Goal: Task Accomplishment & Management: Complete application form

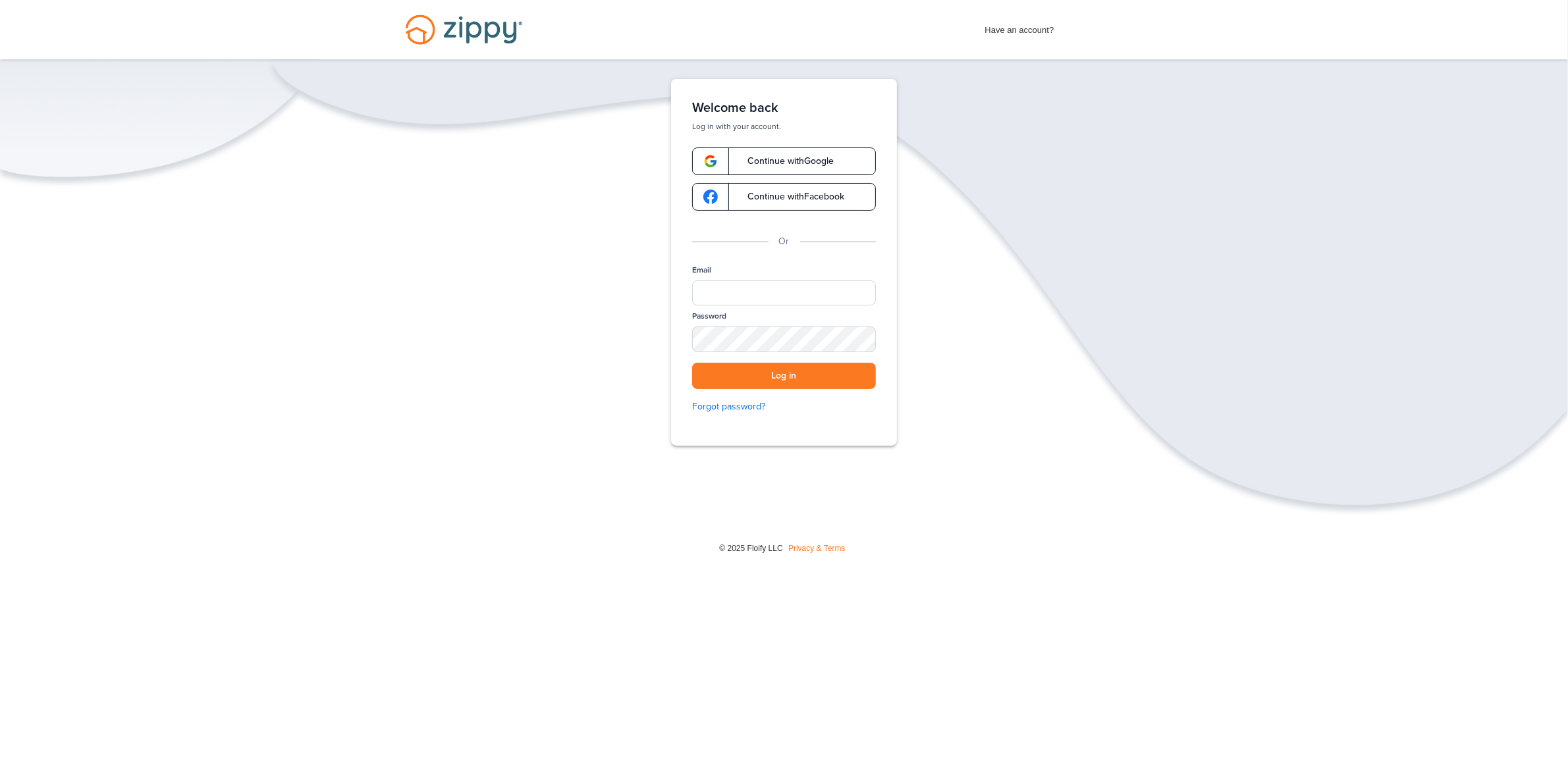
click at [757, 159] on span "Continue with Google" at bounding box center [784, 161] width 99 height 9
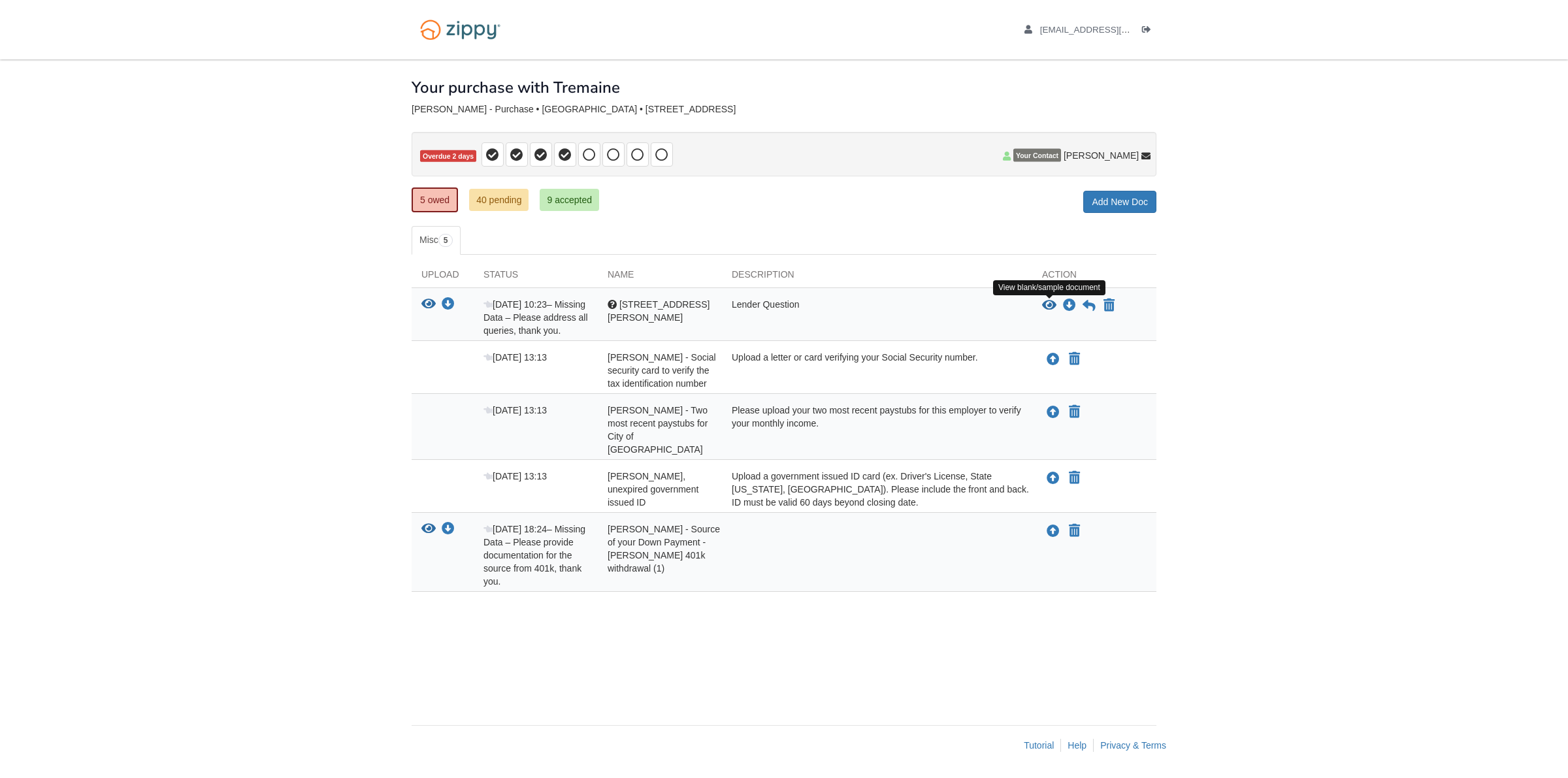
click at [1048, 305] on icon "View 3701 West 86th St - Stephanie" at bounding box center [1049, 306] width 14 height 13
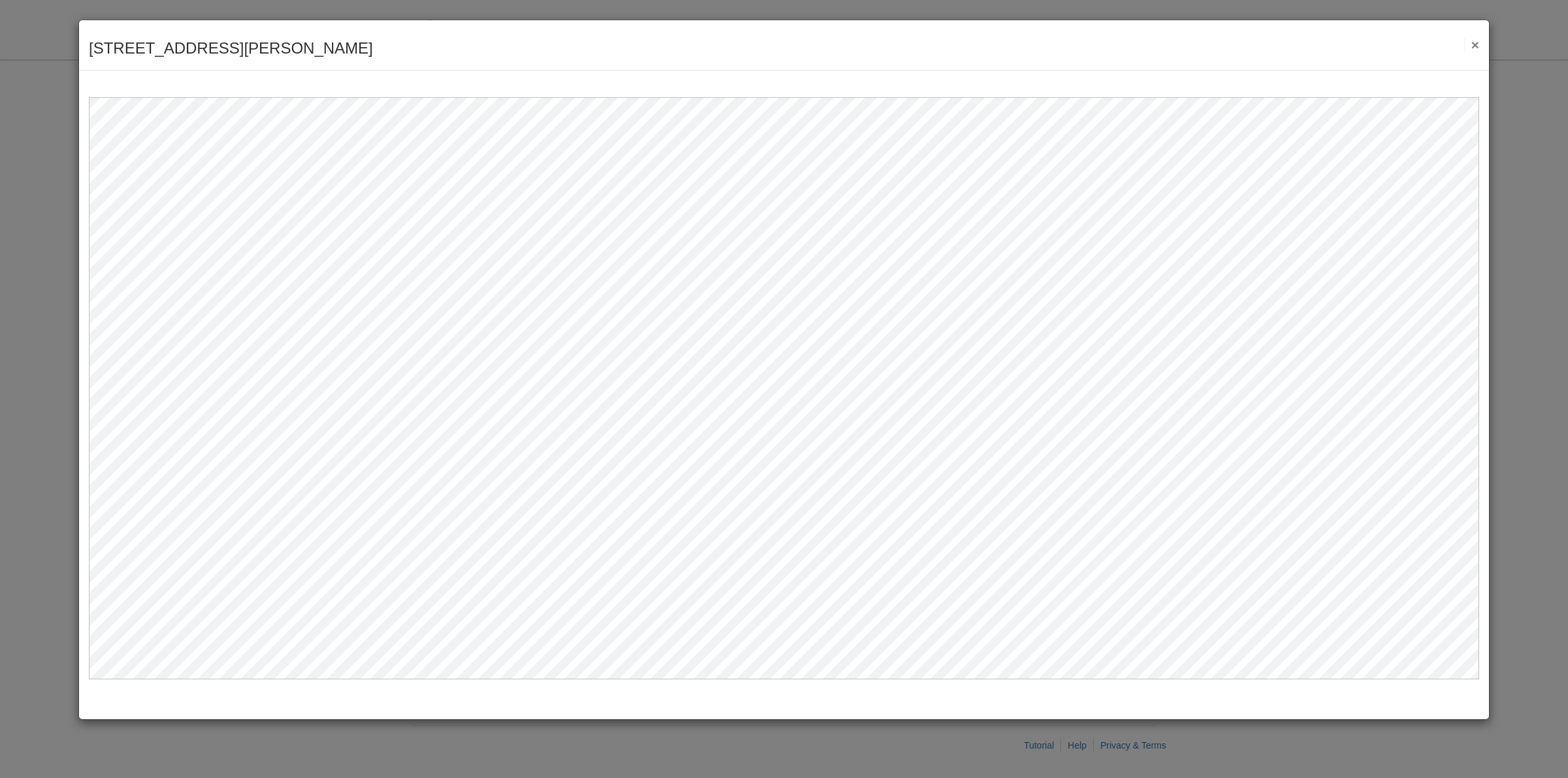
click at [1472, 43] on button "×" at bounding box center [1471, 44] width 15 height 13
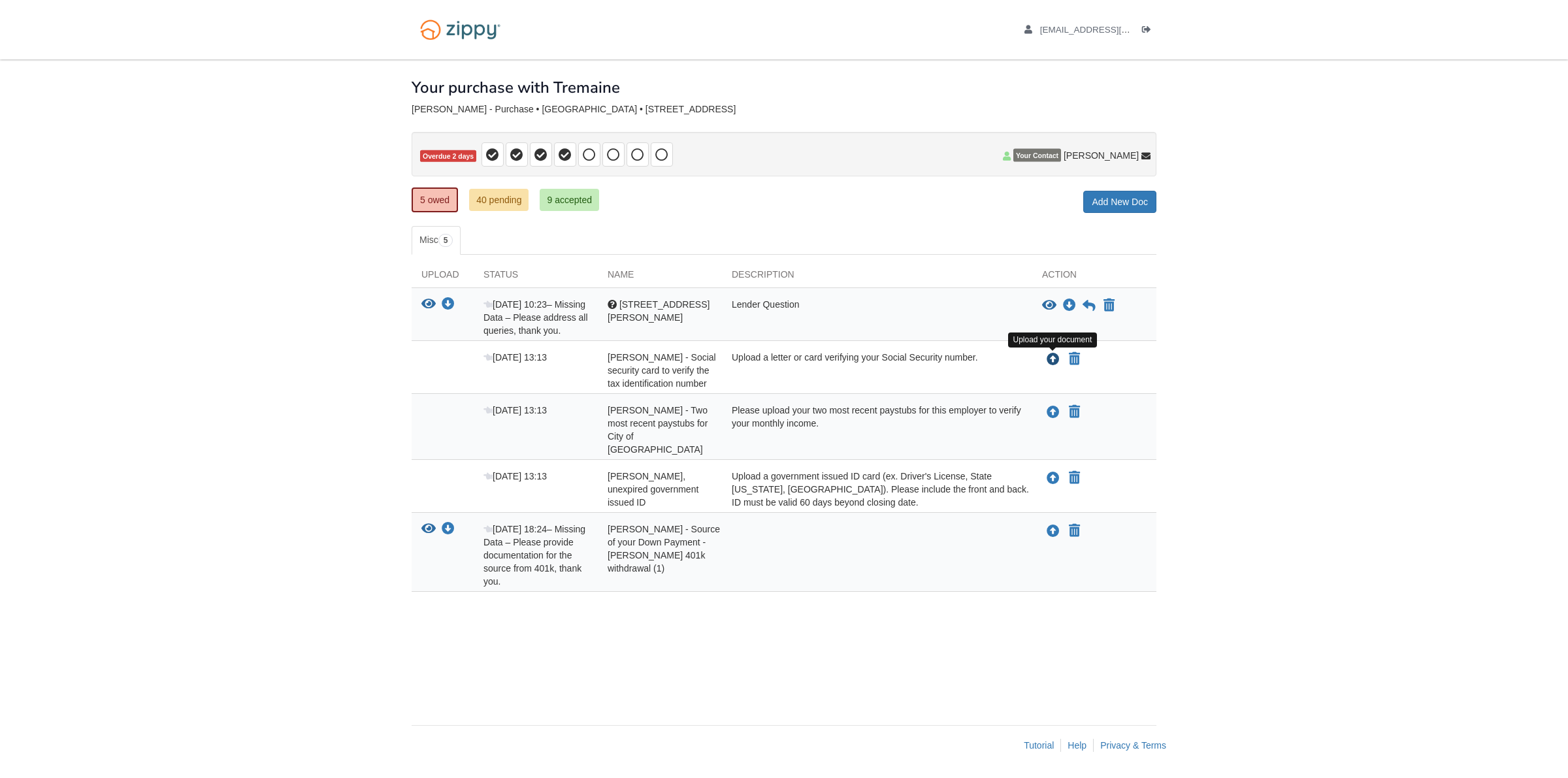
click at [1050, 361] on icon "Upload Stephanie Boykin - Social security card to verify the tax identification…" at bounding box center [1053, 361] width 13 height 13
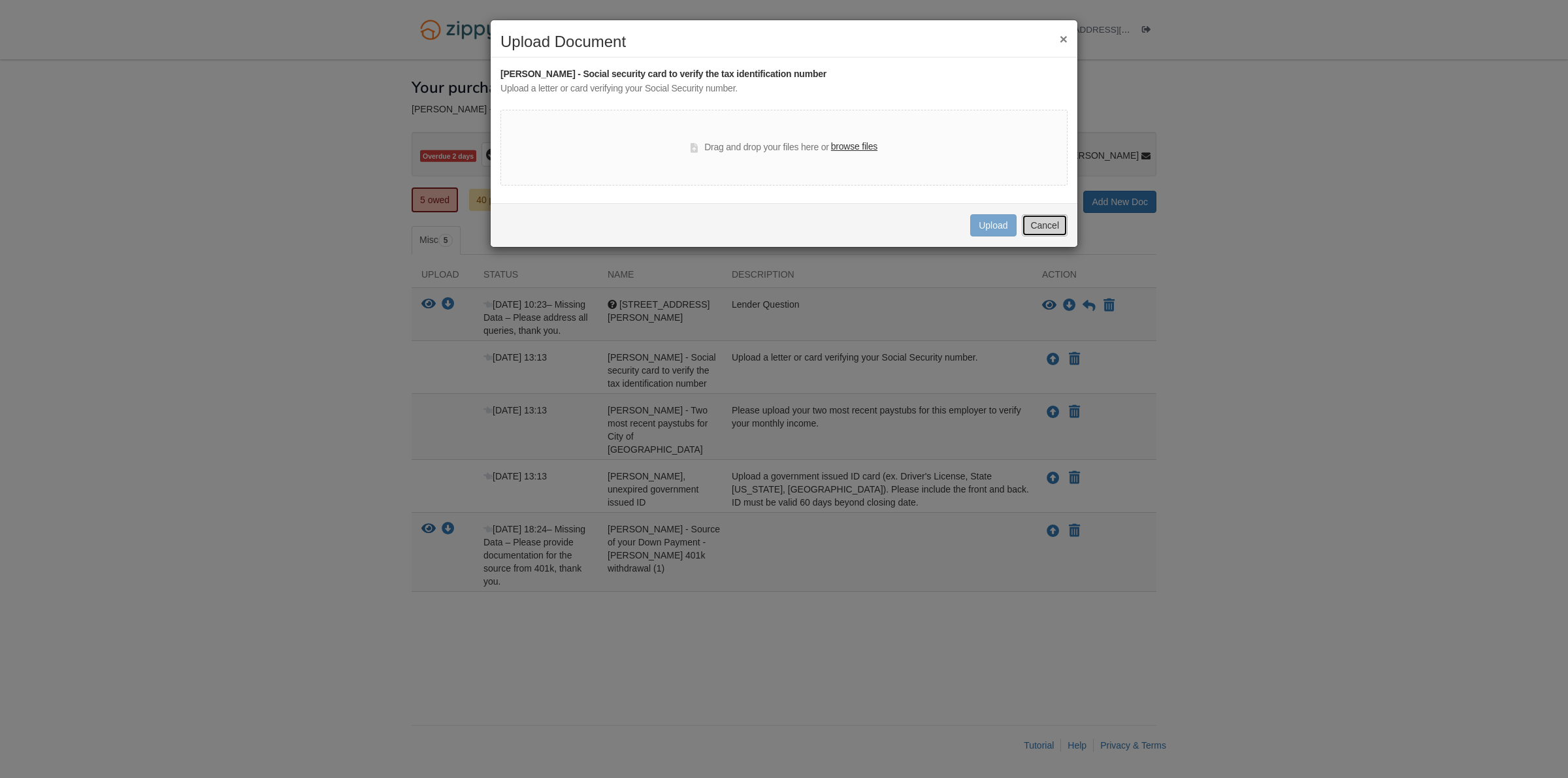
click at [1051, 229] on button "Cancel" at bounding box center [1044, 225] width 46 height 23
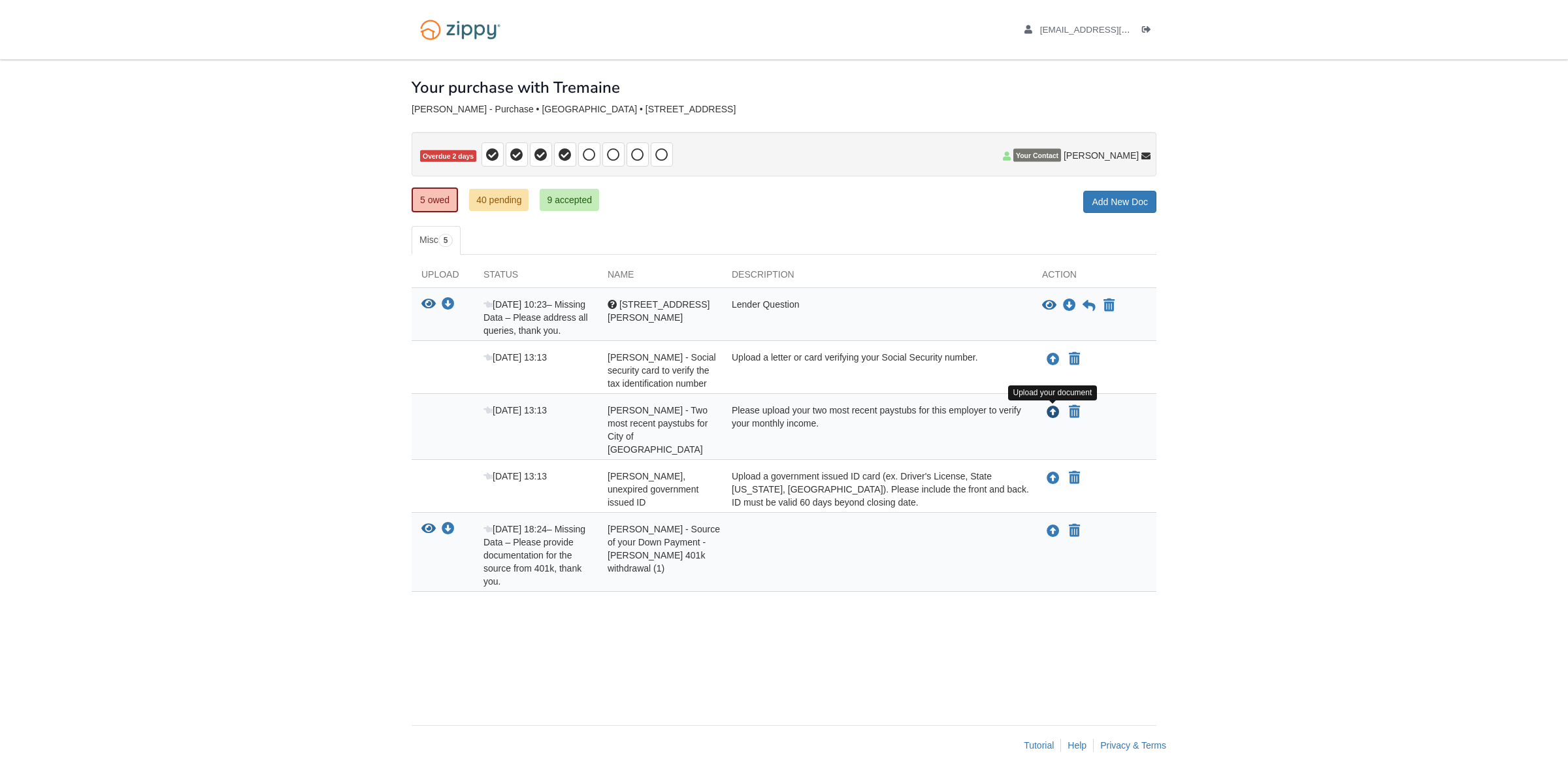
click at [1052, 412] on icon "Upload Stephanie Boykin - Two most recent paystubs for City of Chicago" at bounding box center [1053, 413] width 13 height 13
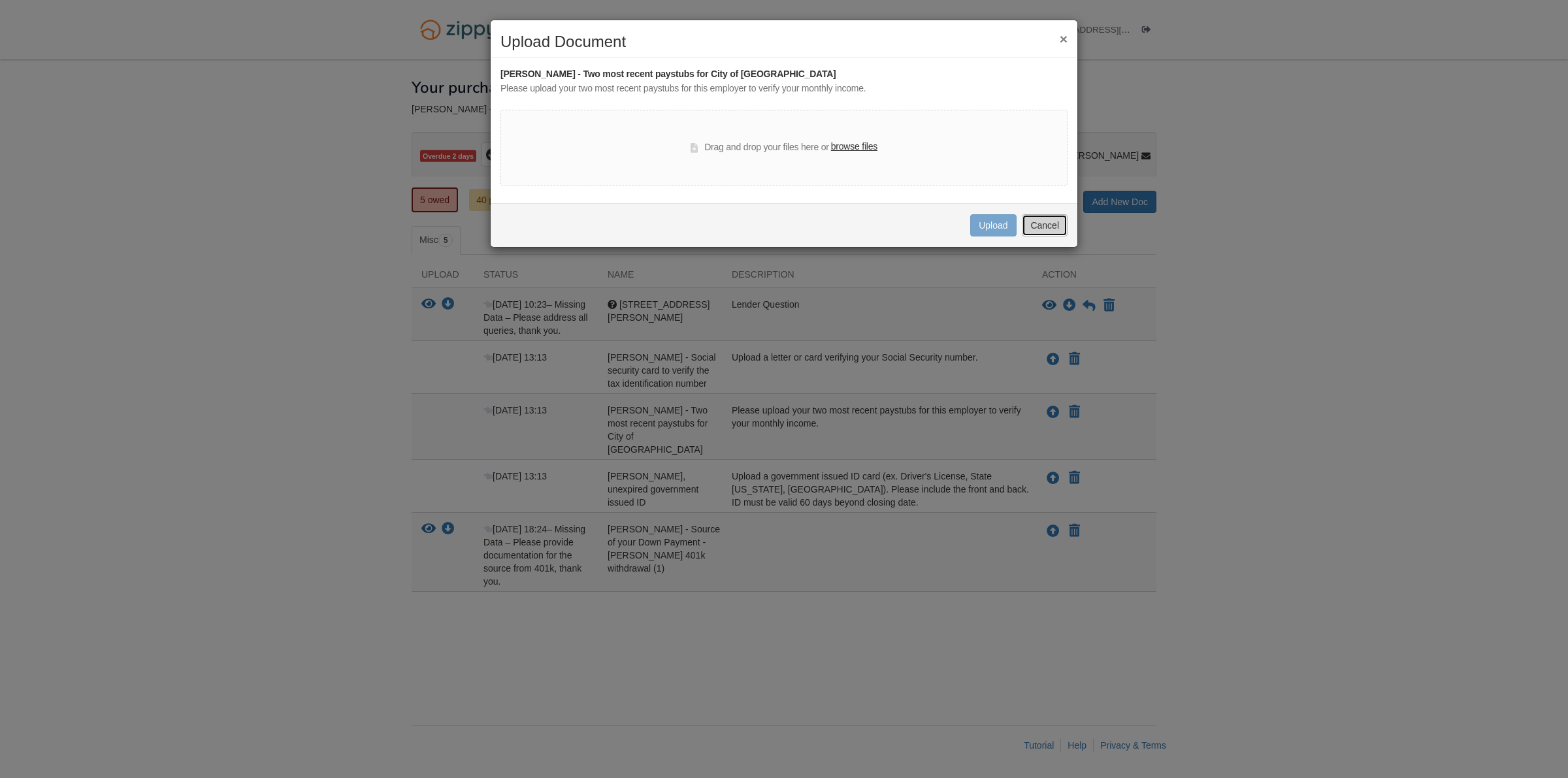
click at [1059, 220] on button "Cancel" at bounding box center [1044, 225] width 46 height 23
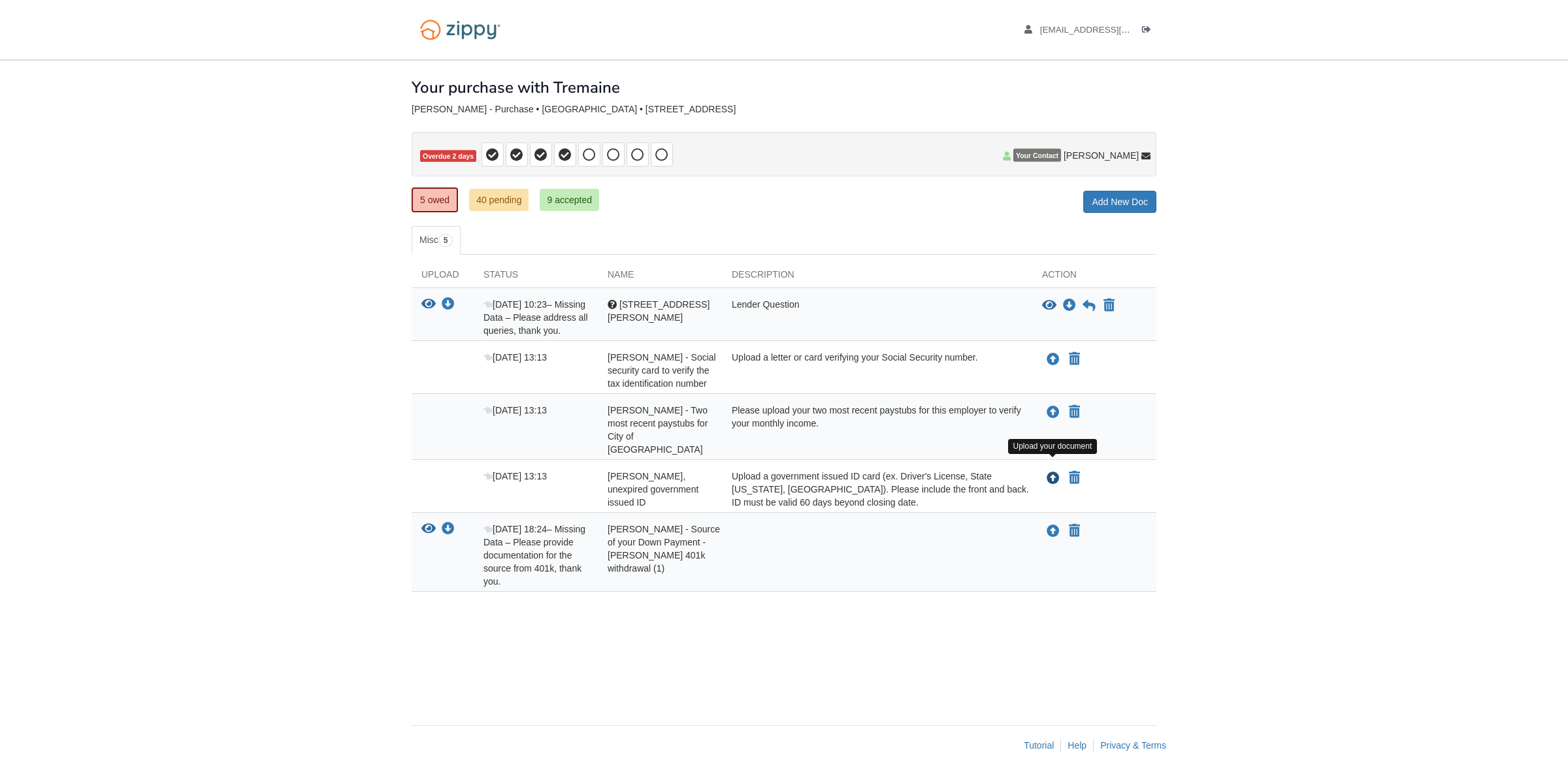
click at [1054, 472] on icon "Upload Stephanie Boykin - Valid, unexpired government issued ID" at bounding box center [1053, 479] width 13 height 13
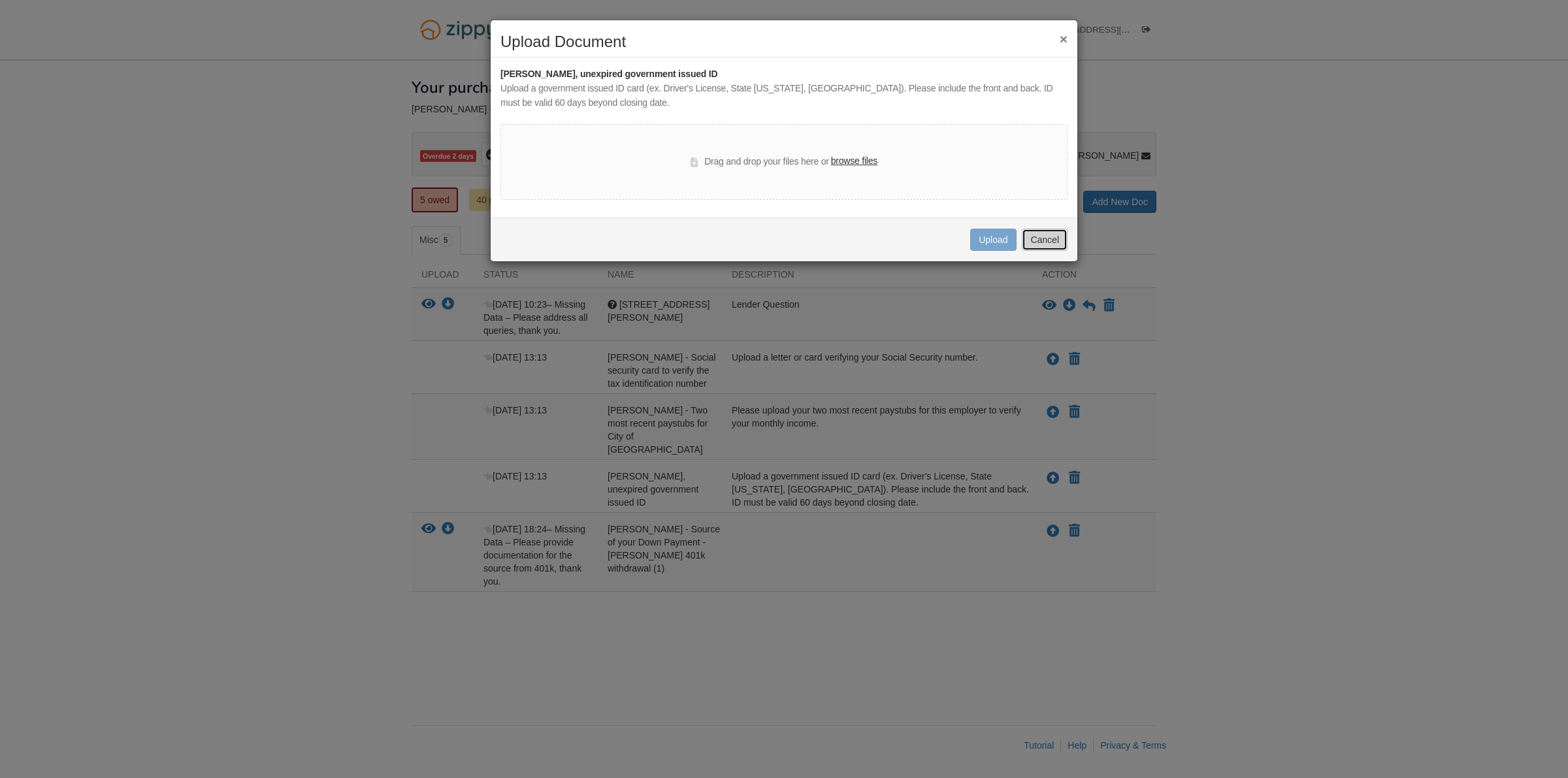
click at [1042, 244] on button "Cancel" at bounding box center [1044, 240] width 46 height 23
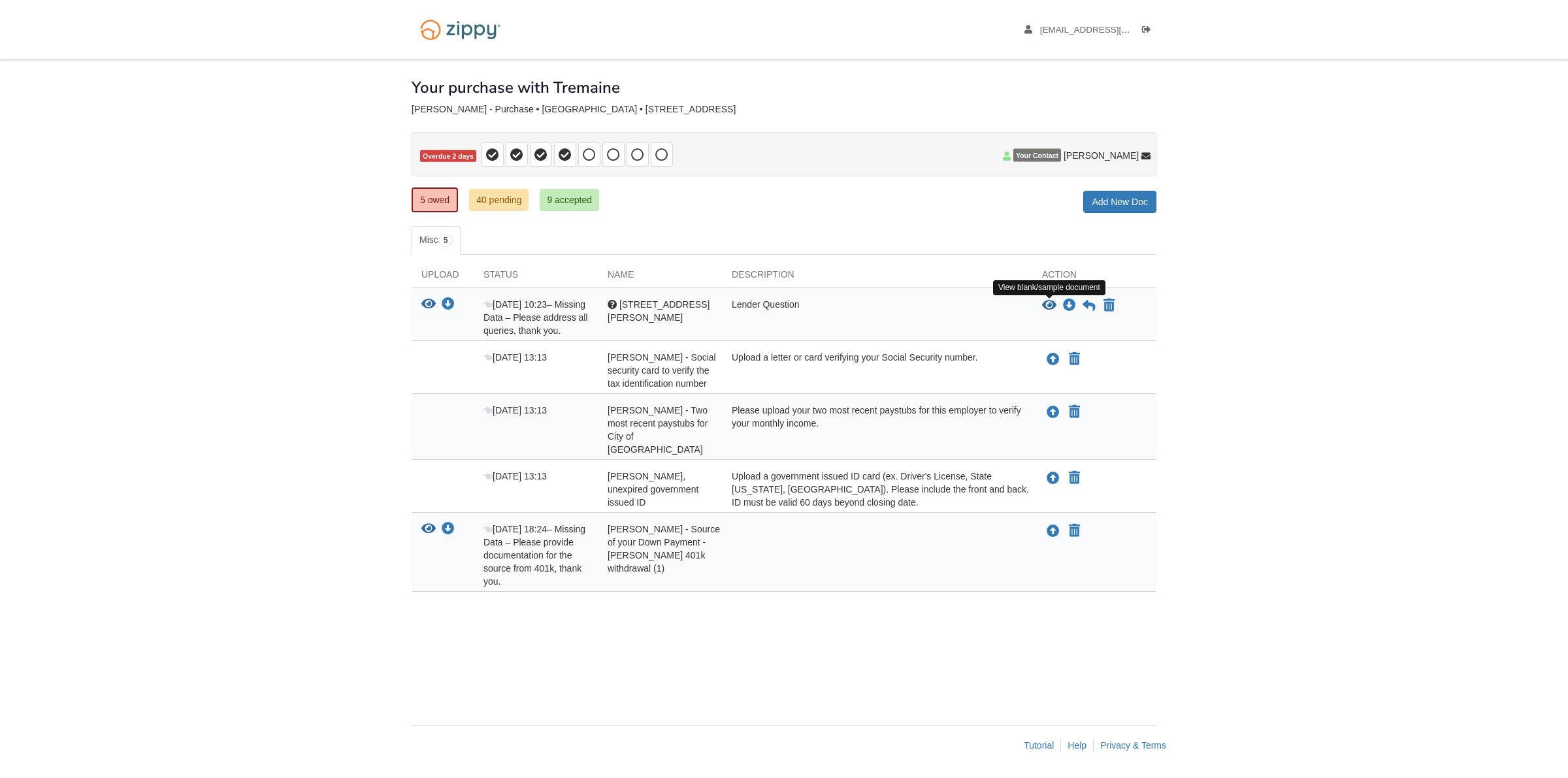
click at [1049, 306] on icon "View 3701 West 86th St - Stephanie" at bounding box center [1049, 306] width 14 height 13
